Goal: Information Seeking & Learning: Check status

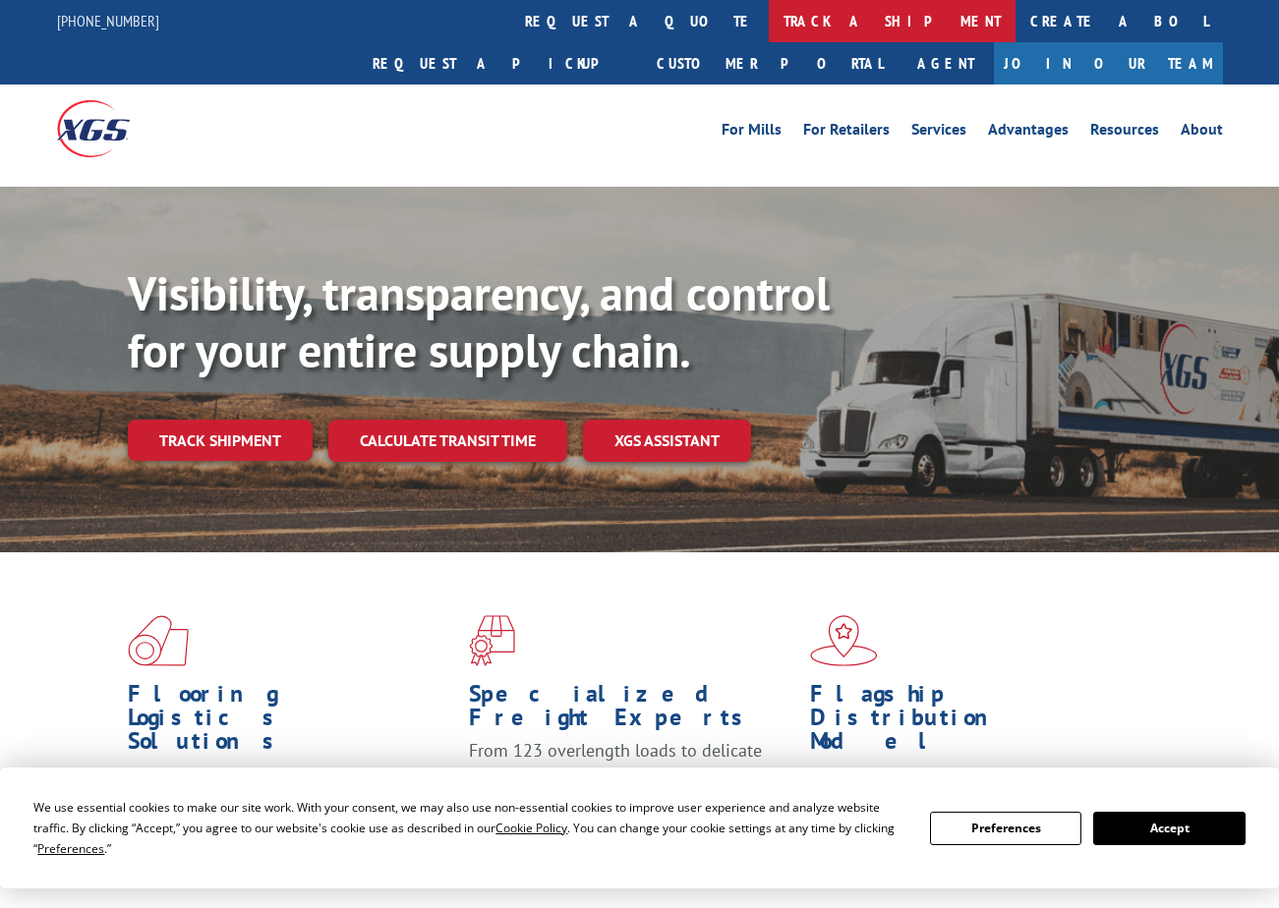
click at [769, 27] on link "track a shipment" at bounding box center [892, 21] width 247 height 42
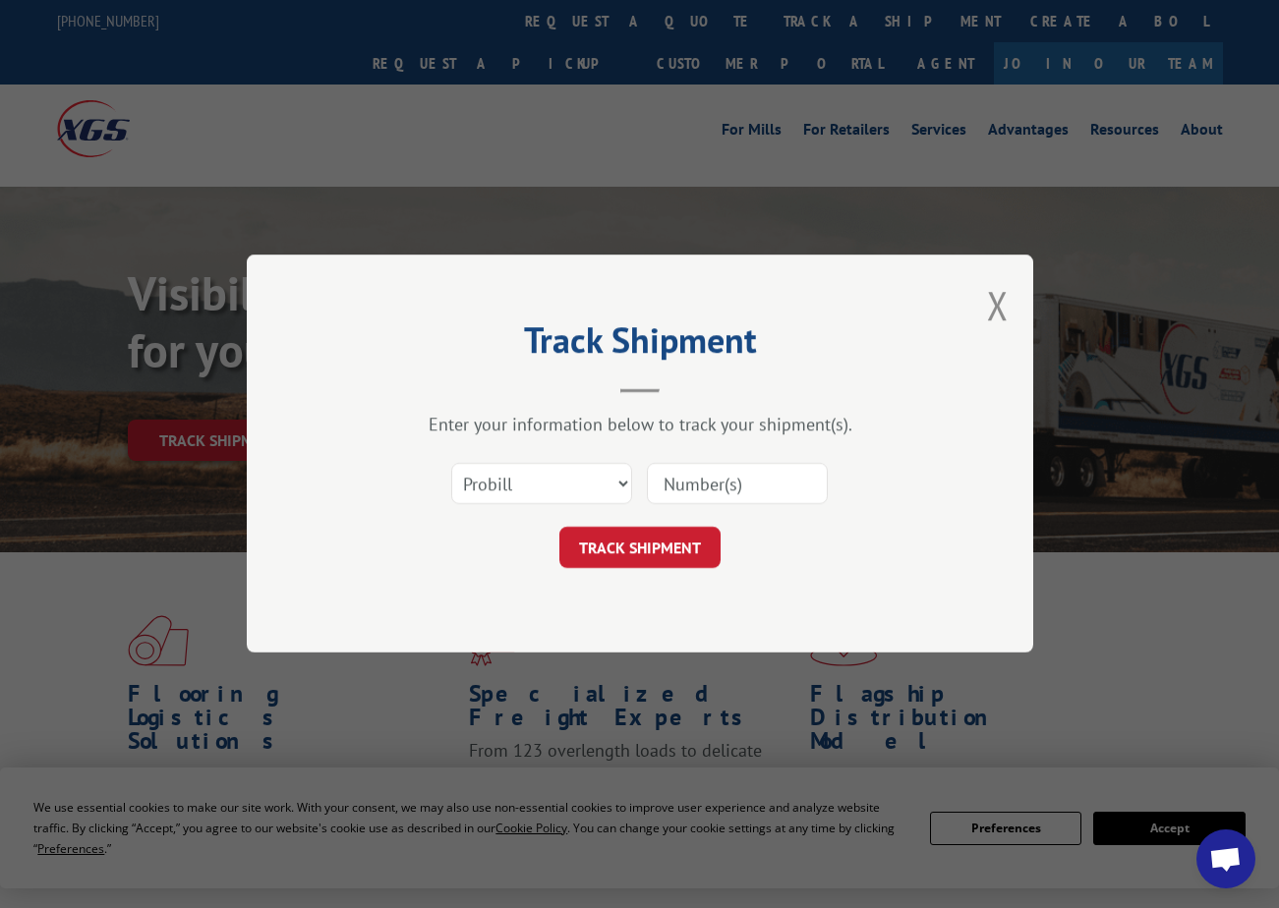
click at [633, 489] on div "Select category... Probill BOL PO" at bounding box center [640, 484] width 590 height 65
click at [585, 481] on select "Select category... Probill BOL PO" at bounding box center [541, 484] width 181 height 41
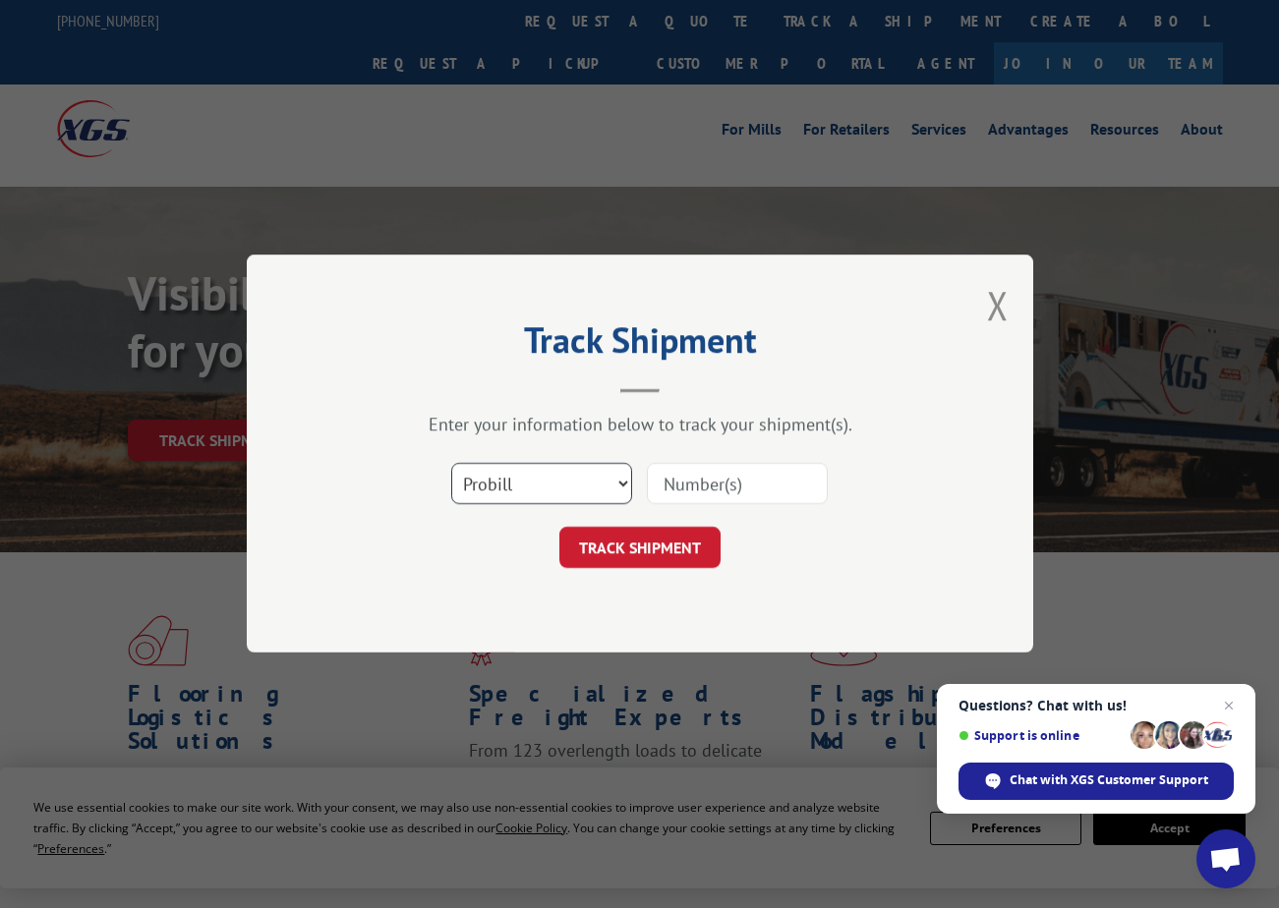
select select "bol"
click at [451, 464] on select "Select category... Probill BOL PO" at bounding box center [541, 484] width 181 height 41
click at [699, 490] on input at bounding box center [737, 484] width 181 height 41
paste input "702610475"
type input "702610475"
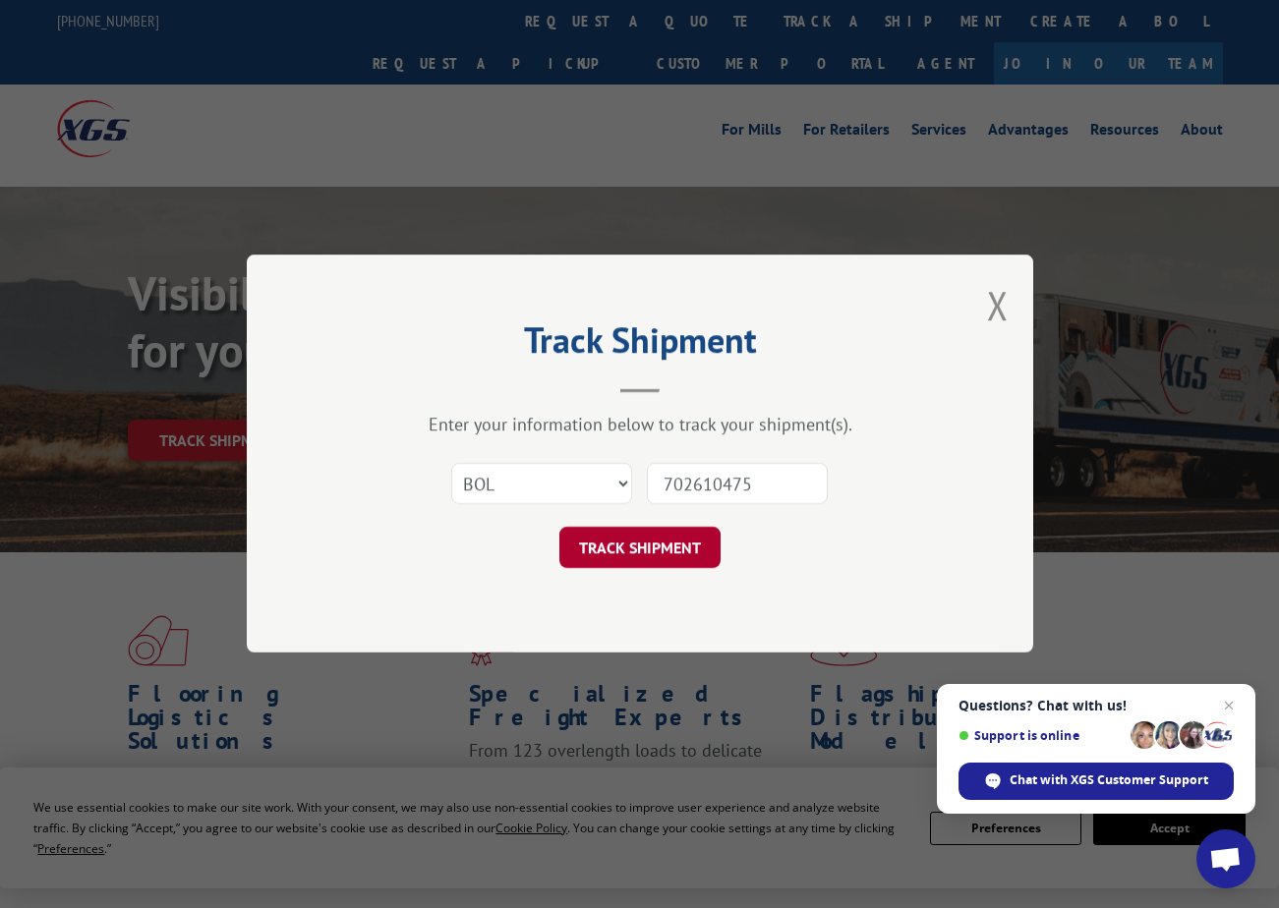
click at [626, 536] on button "TRACK SHIPMENT" at bounding box center [639, 548] width 161 height 41
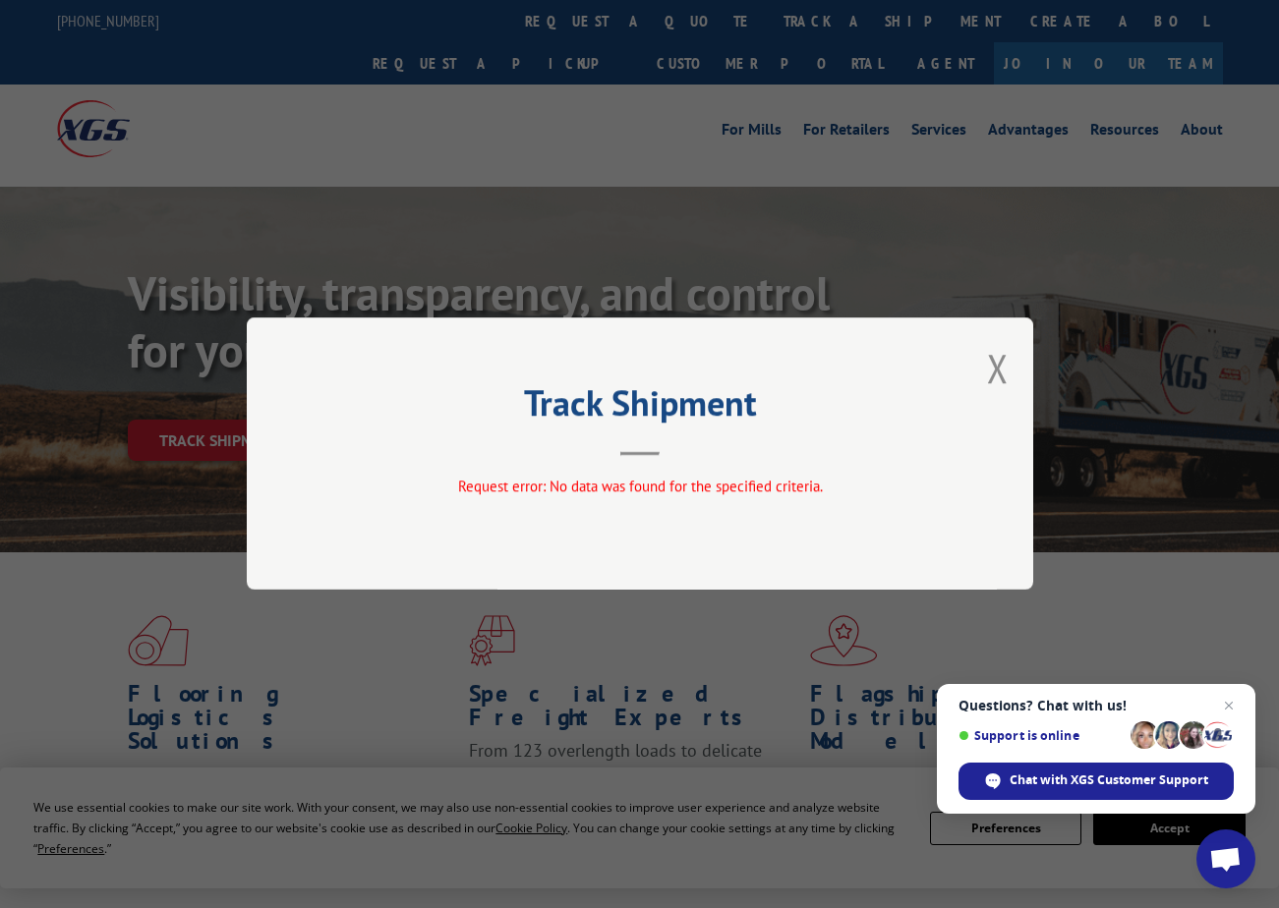
click at [598, 475] on div "Track Shipment Request error: No data was found for the specified criteria." at bounding box center [640, 454] width 786 height 272
click at [1017, 365] on div "Track Shipment Request error: No data was found for the specified criteria." at bounding box center [640, 454] width 786 height 272
click at [1012, 369] on div "Track Shipment Request error: No data was found for the specified criteria." at bounding box center [640, 454] width 786 height 272
click at [994, 366] on button "Close modal" at bounding box center [998, 368] width 22 height 52
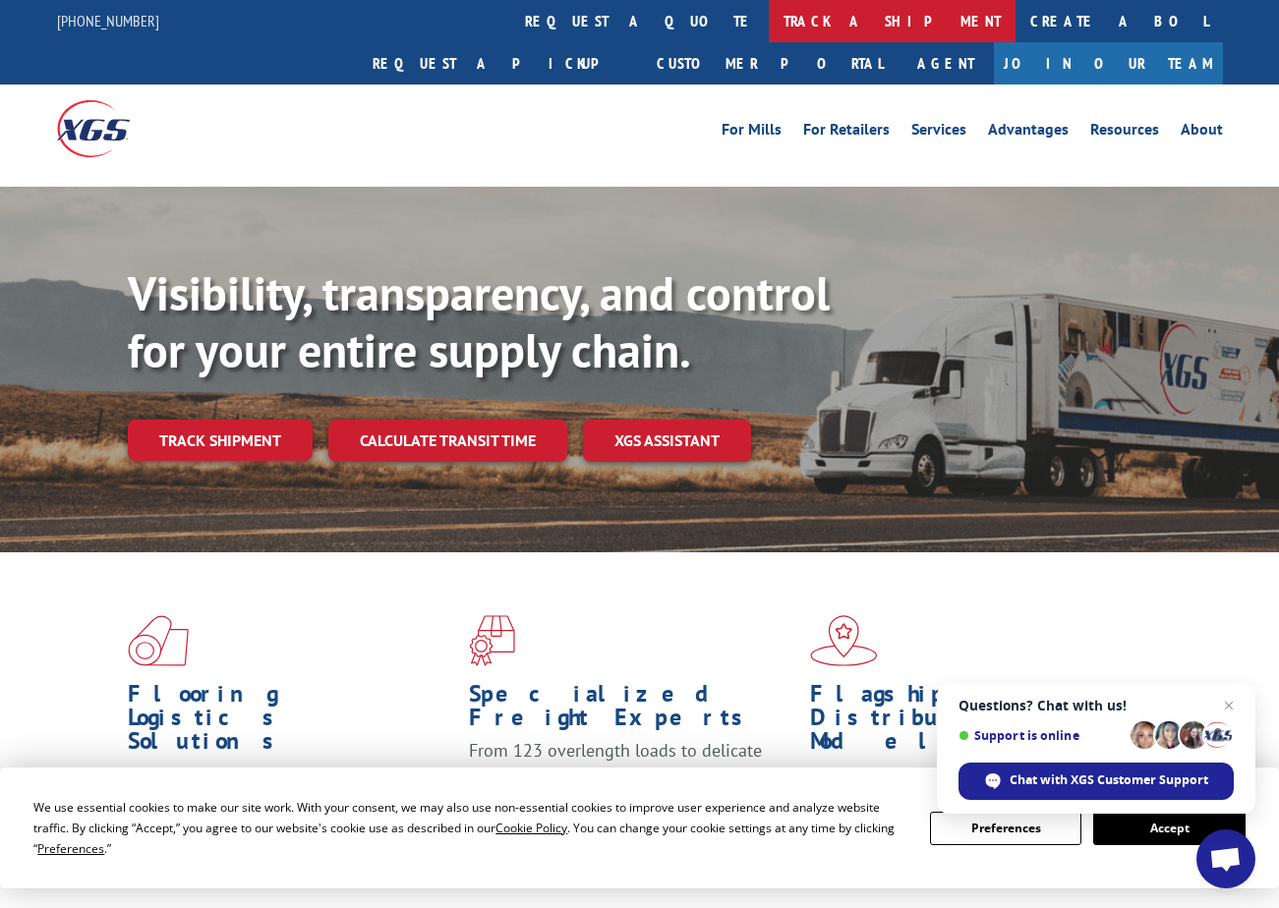
click at [769, 23] on link "track a shipment" at bounding box center [892, 21] width 247 height 42
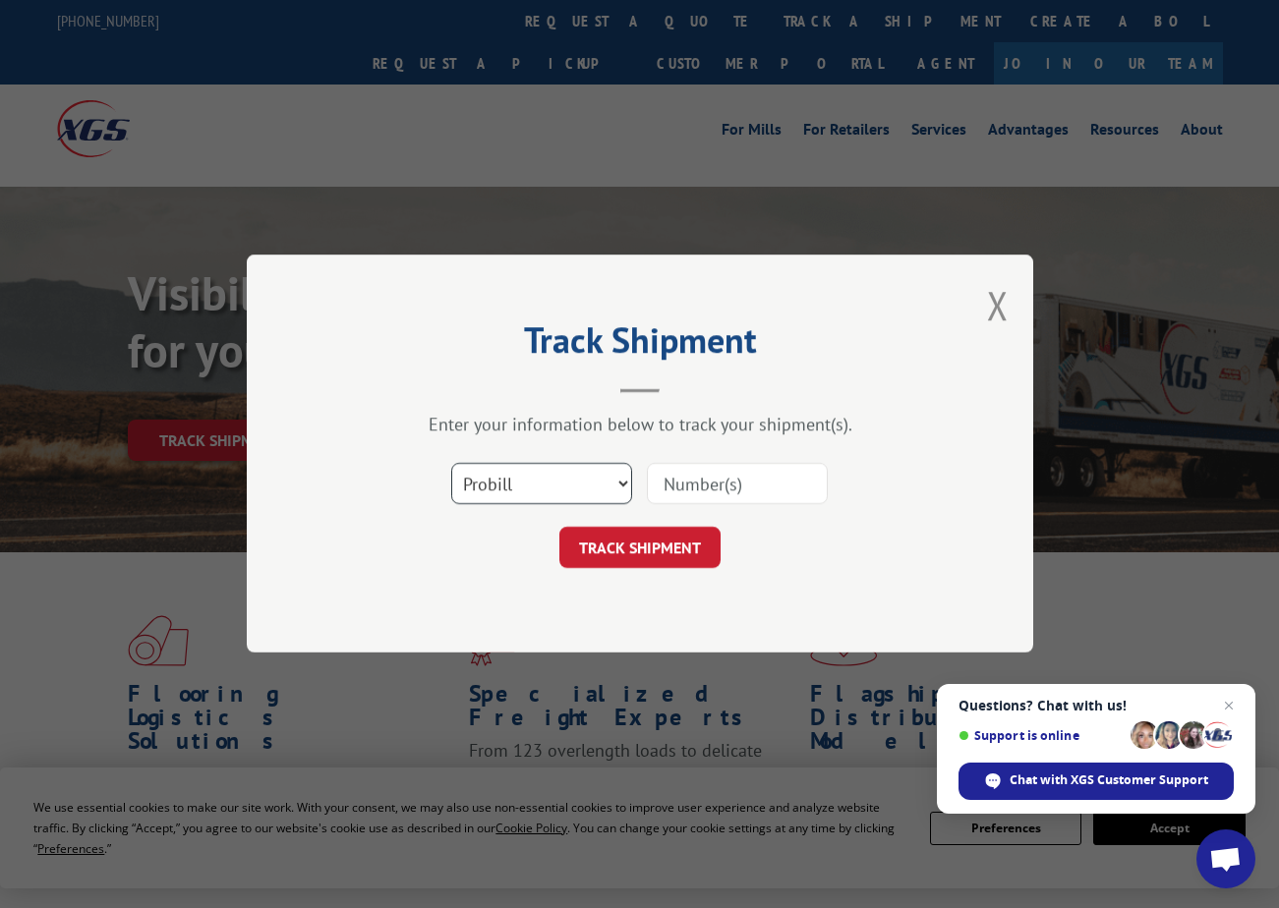
click at [497, 494] on select "Select category... Probill BOL PO" at bounding box center [541, 484] width 181 height 41
click at [684, 475] on input at bounding box center [737, 484] width 181 height 41
paste input "702610475"
type input "702610475"
click at [643, 534] on button "TRACK SHIPMENT" at bounding box center [639, 548] width 161 height 41
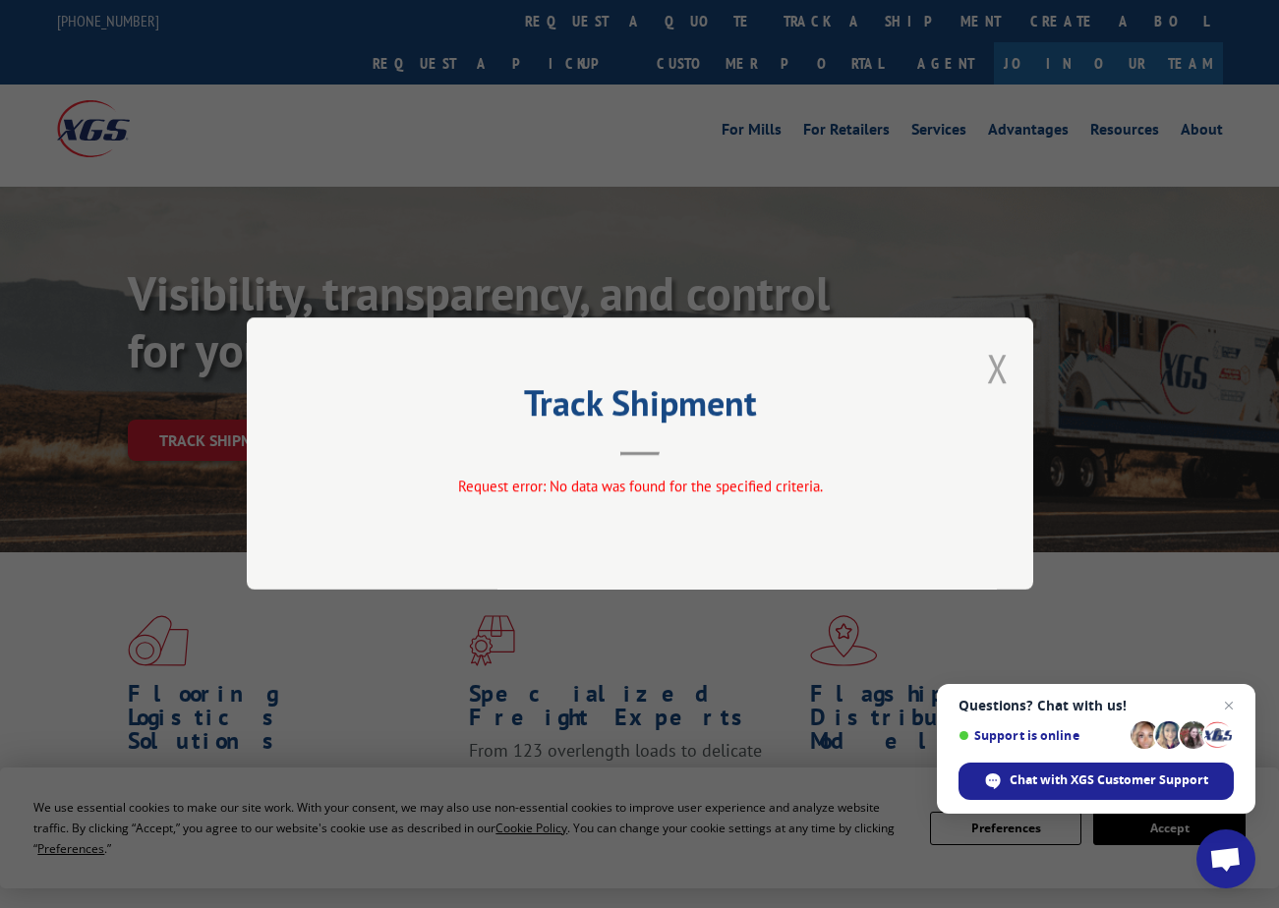
click at [991, 353] on button "Close modal" at bounding box center [998, 368] width 22 height 52
